Goal: Register for event/course

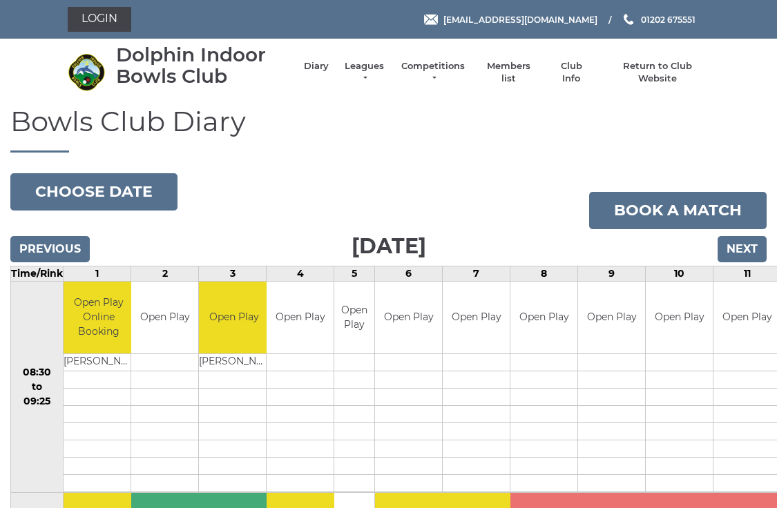
click at [88, 195] on button "Choose date" at bounding box center [93, 191] width 167 height 37
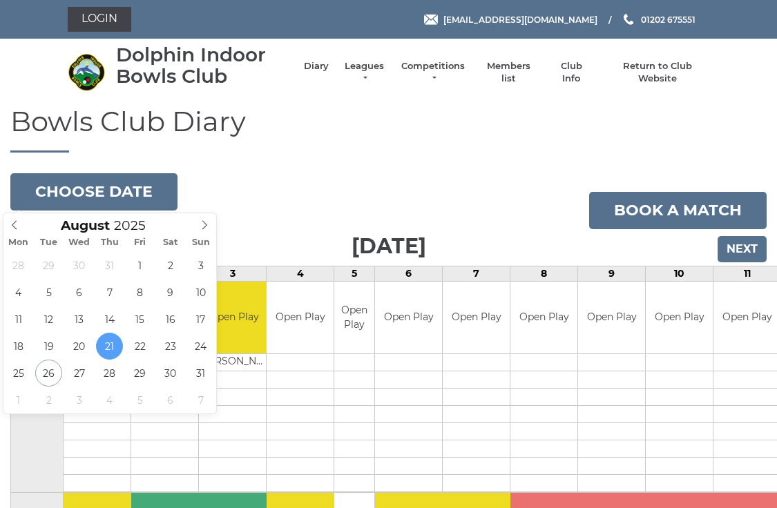
type input "2025-08-26"
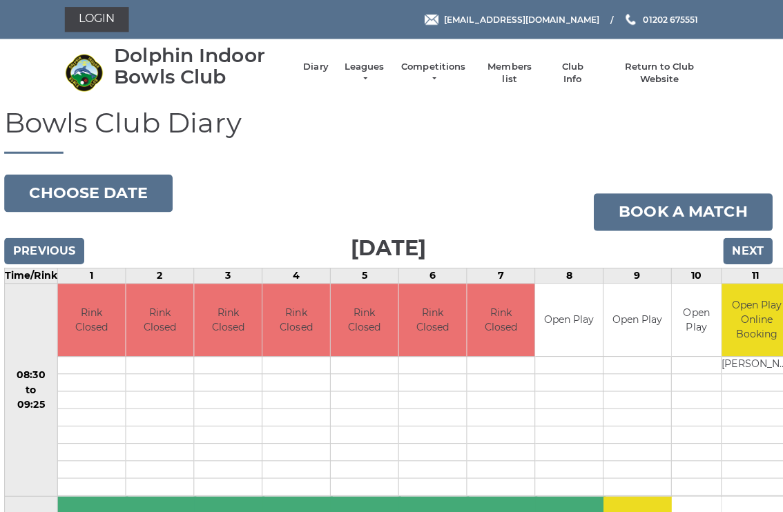
click at [382, 66] on li "Leagues Club leagues - Summer 2025 Club leagues - Winter 2024 Club leagues - Su…" at bounding box center [360, 72] width 57 height 39
click at [364, 72] on link "Leagues" at bounding box center [367, 72] width 43 height 25
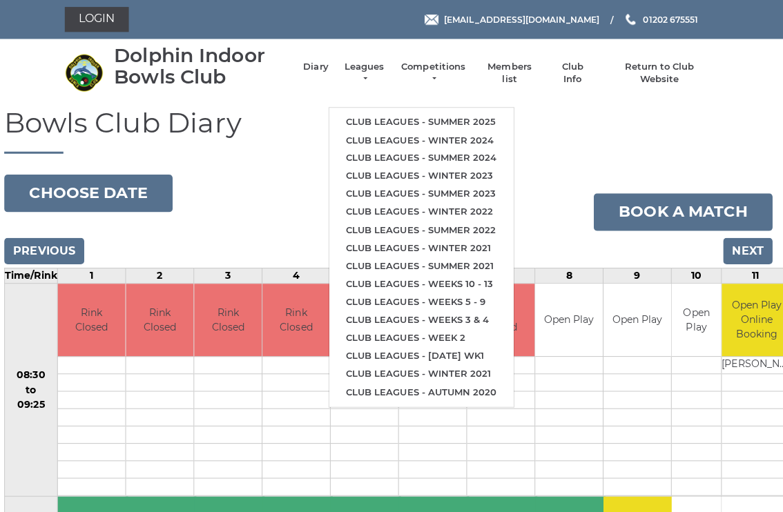
click at [412, 118] on link "Club leagues - Summer 2025" at bounding box center [424, 122] width 183 height 18
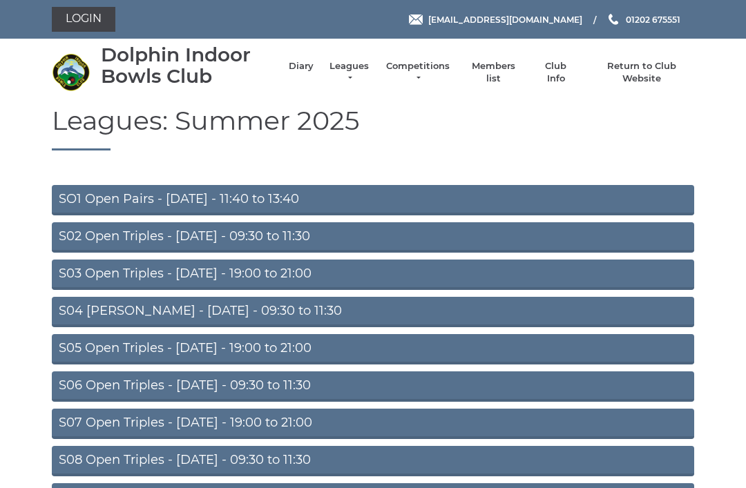
click at [238, 229] on link "S02 Open Triples - [DATE] - 09:30 to 11:30" at bounding box center [373, 237] width 642 height 30
